Goal: Information Seeking & Learning: Learn about a topic

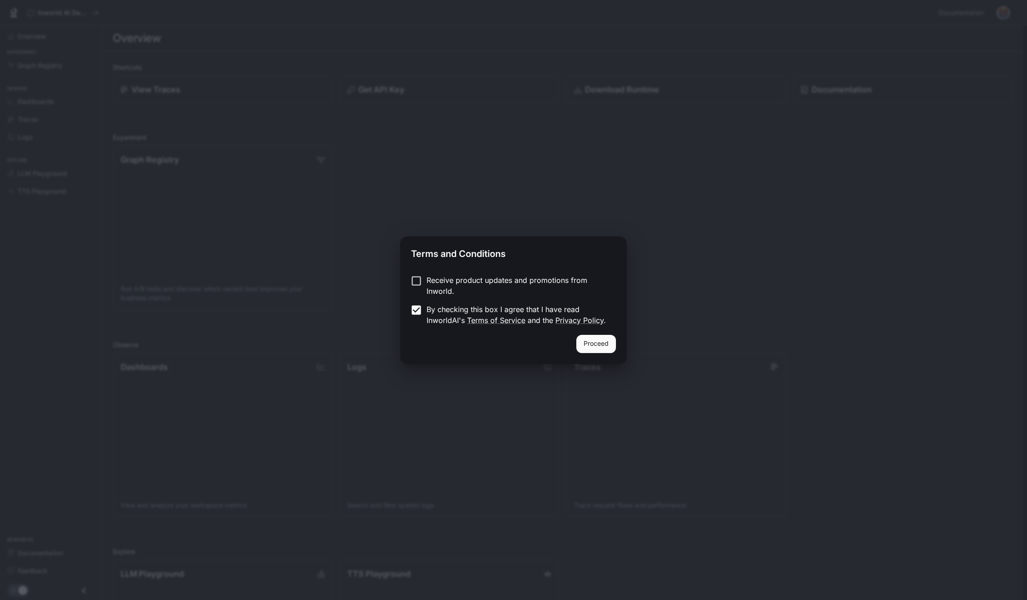
click at [587, 345] on button "Proceed" at bounding box center [596, 344] width 40 height 18
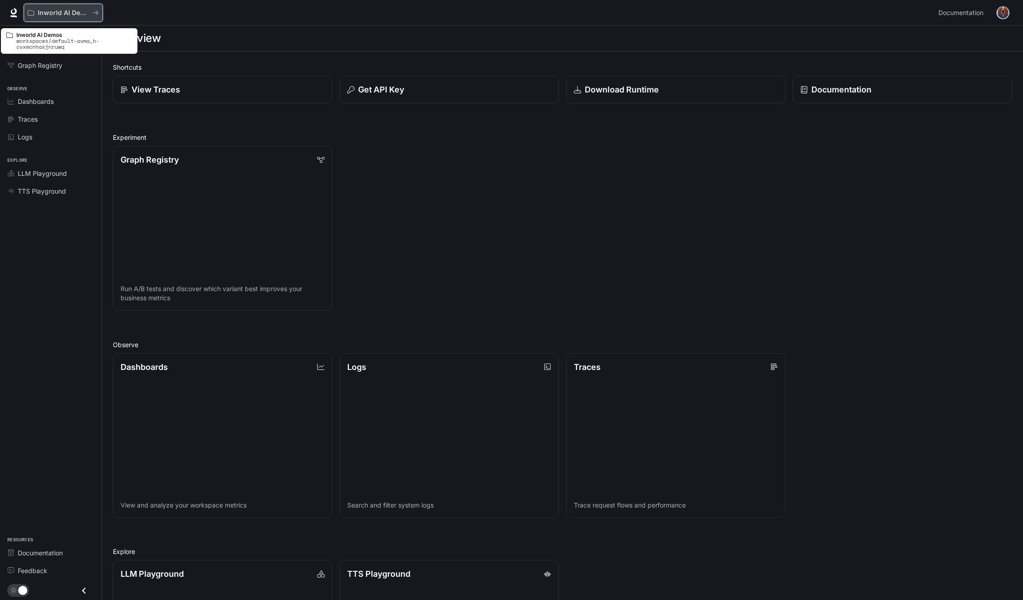
click at [31, 16] on div "Inworld AI Demos" at bounding box center [60, 13] width 65 height 8
click at [817, 97] on link "Documentation" at bounding box center [903, 90] width 222 height 28
